Goal: Information Seeking & Learning: Learn about a topic

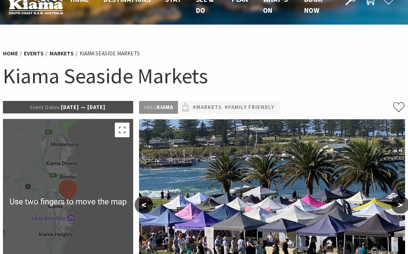
scroll to position [32, 0]
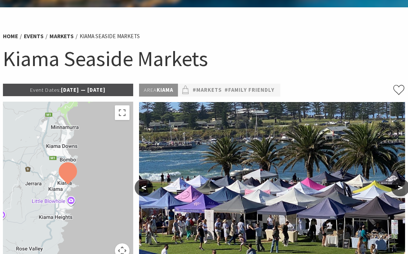
click at [112, 89] on p "Event Dates: 09 Jun 2025 — 19 Jul 2026" at bounding box center [68, 90] width 130 height 12
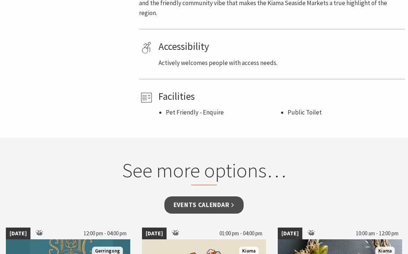
scroll to position [482, 0]
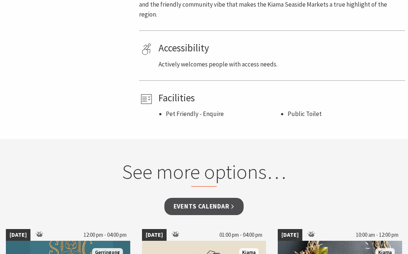
click at [217, 198] on link "Events Calendar" at bounding box center [204, 206] width 80 height 17
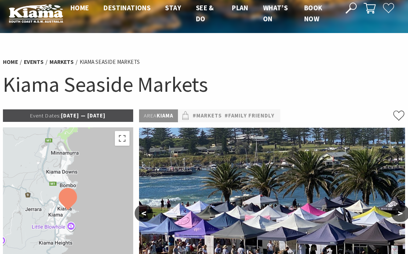
scroll to position [0, 0]
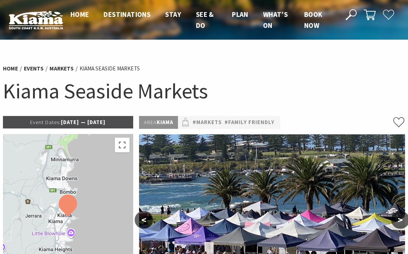
click at [117, 67] on li "Kiama Seaside Markets" at bounding box center [110, 68] width 60 height 9
click at [58, 66] on link "Markets" at bounding box center [62, 68] width 24 height 7
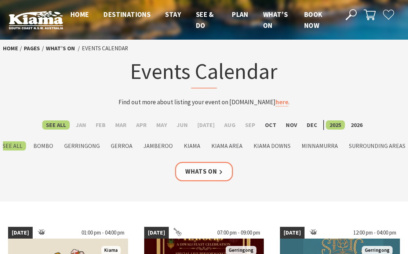
click at [308, 126] on label "Dec" at bounding box center [312, 124] width 18 height 9
click at [0, 0] on input "Dec" at bounding box center [0, 0] width 0 height 0
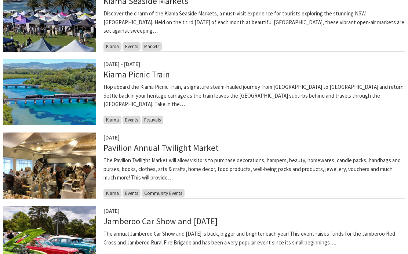
scroll to position [453, 0]
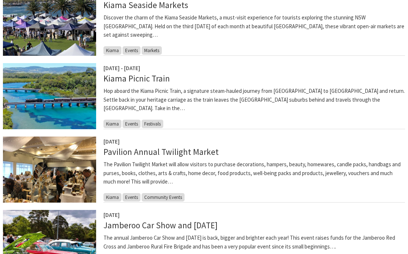
click at [172, 152] on link "Pavilion Annual Twilight Market" at bounding box center [161, 151] width 115 height 11
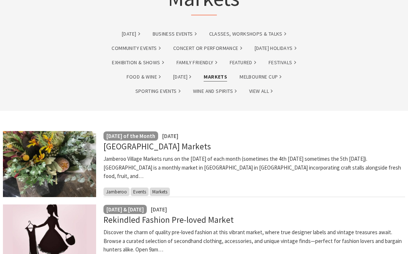
scroll to position [0, 0]
